Goal: Navigation & Orientation: Go to known website

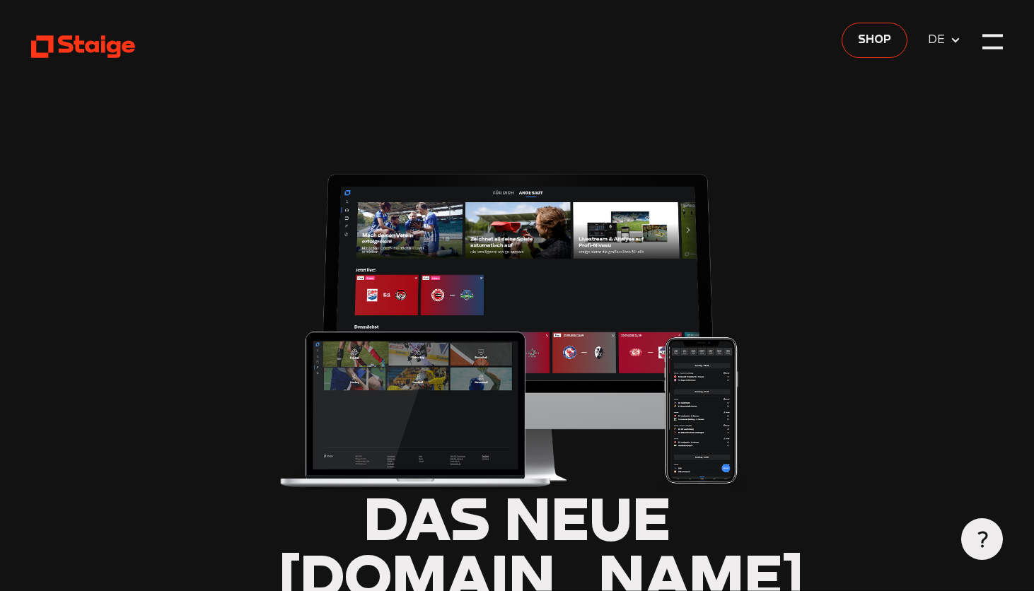
type input "0.8"
click at [992, 46] on div at bounding box center [992, 41] width 21 height 21
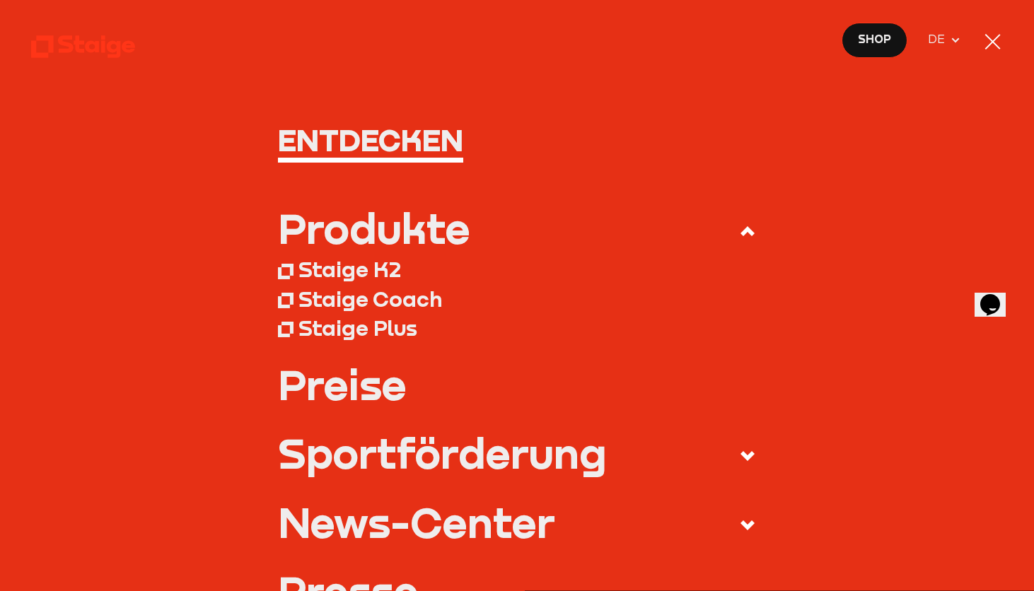
click at [358, 138] on h1 "Entdecken" at bounding box center [517, 139] width 478 height 31
click at [325, 274] on div "Staige K2" at bounding box center [349, 270] width 103 height 26
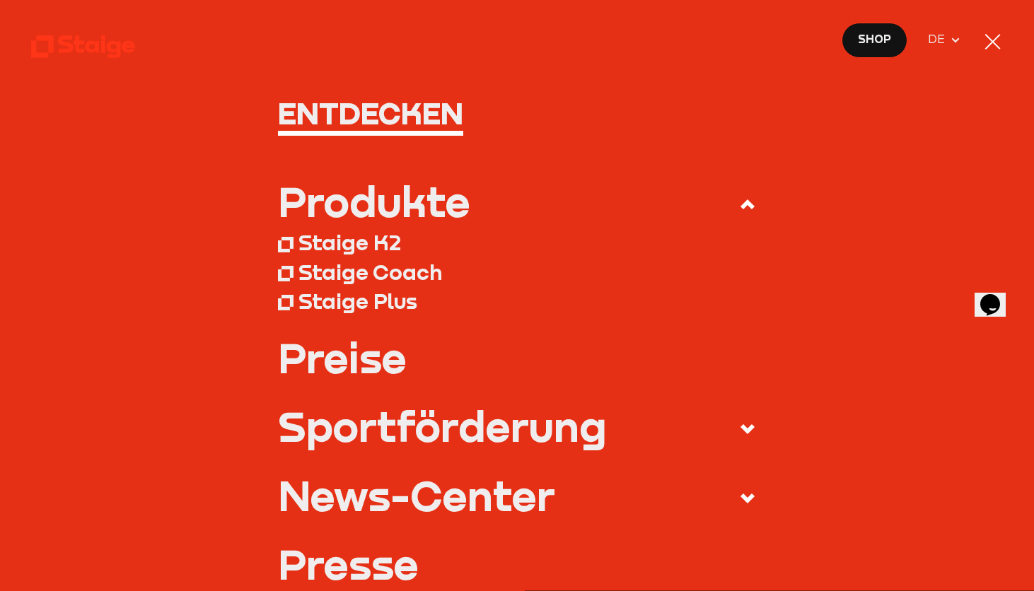
scroll to position [28, 0]
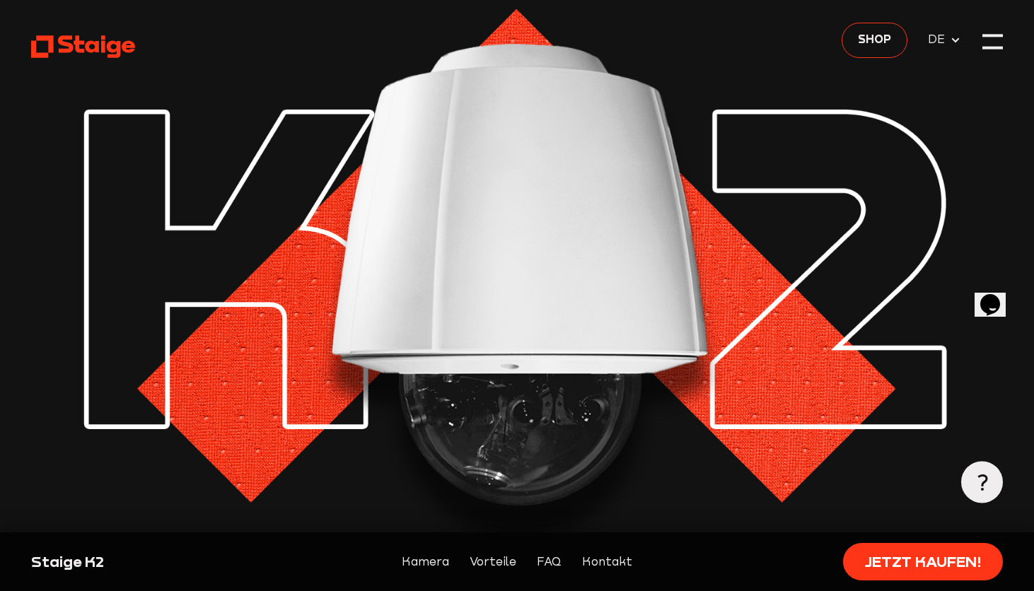
click at [940, 45] on span "DE" at bounding box center [939, 39] width 22 height 18
click at [864, 42] on span "Shop" at bounding box center [874, 39] width 33 height 18
